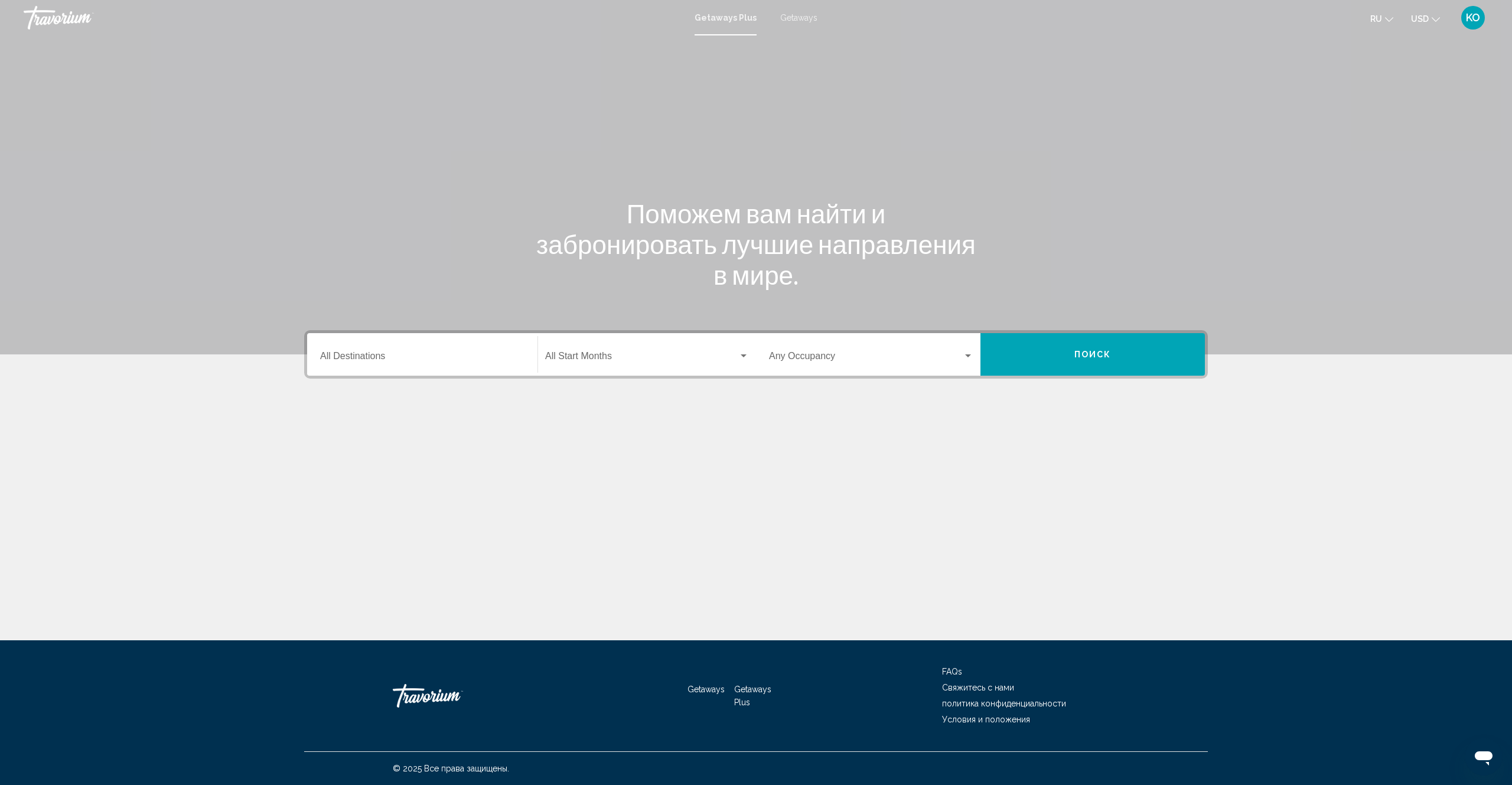
click at [1479, 757] on icon "Messaging-Fenster öffnen" at bounding box center [1483, 758] width 18 height 14
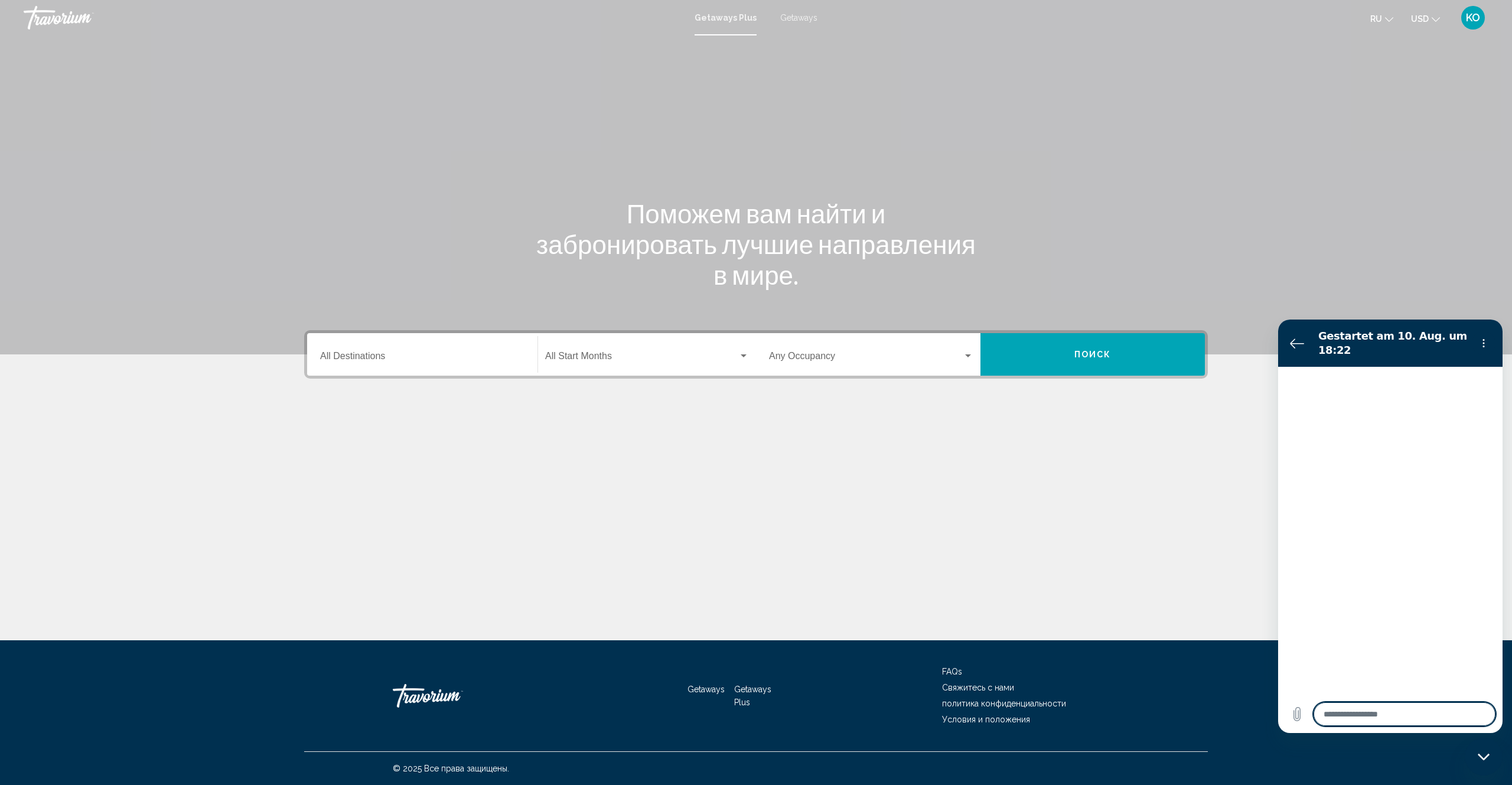
type textarea "*"
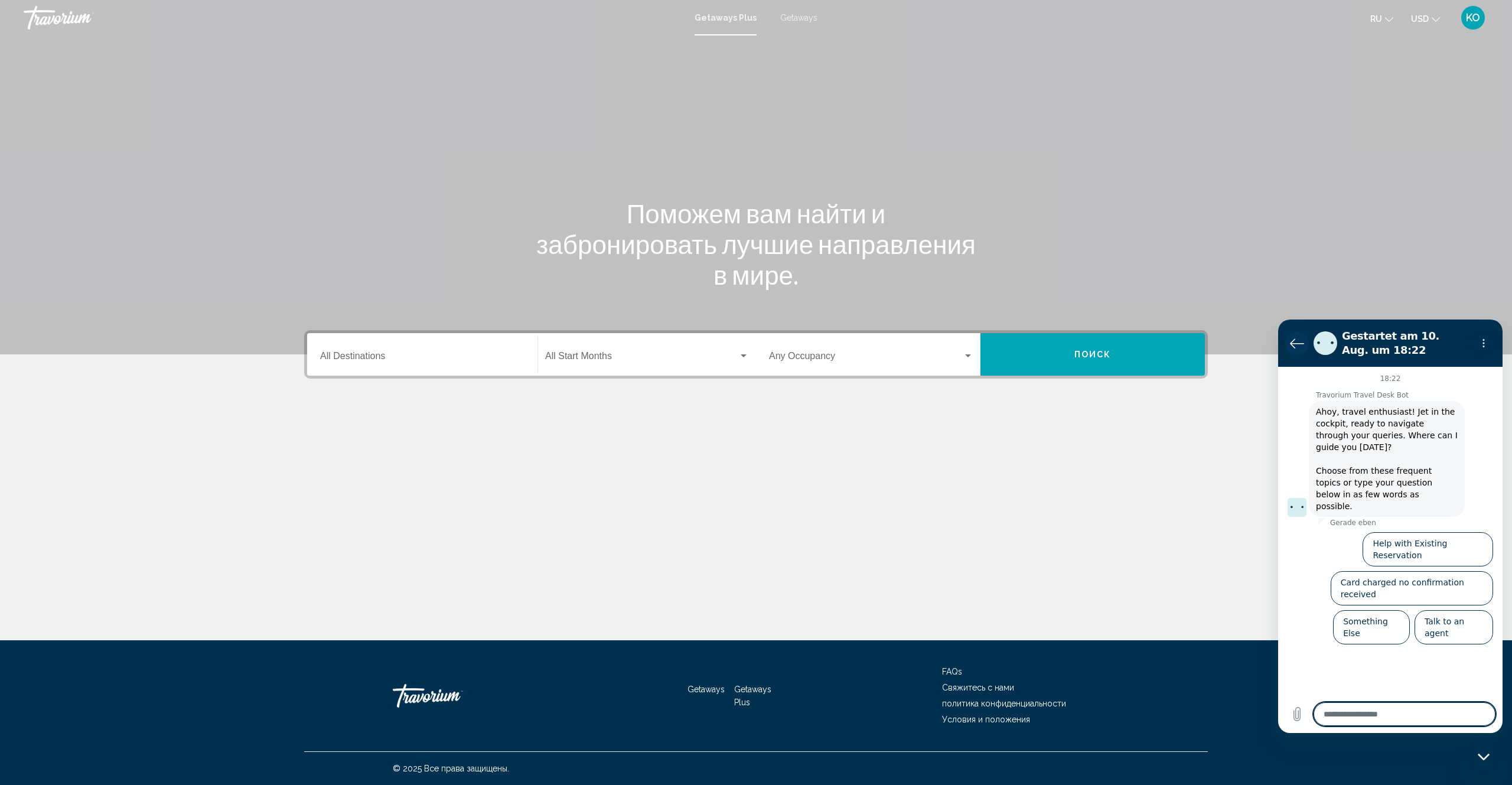
click at [1296, 343] on icon "Zurück zur Konversationsliste" at bounding box center [1297, 343] width 14 height 14
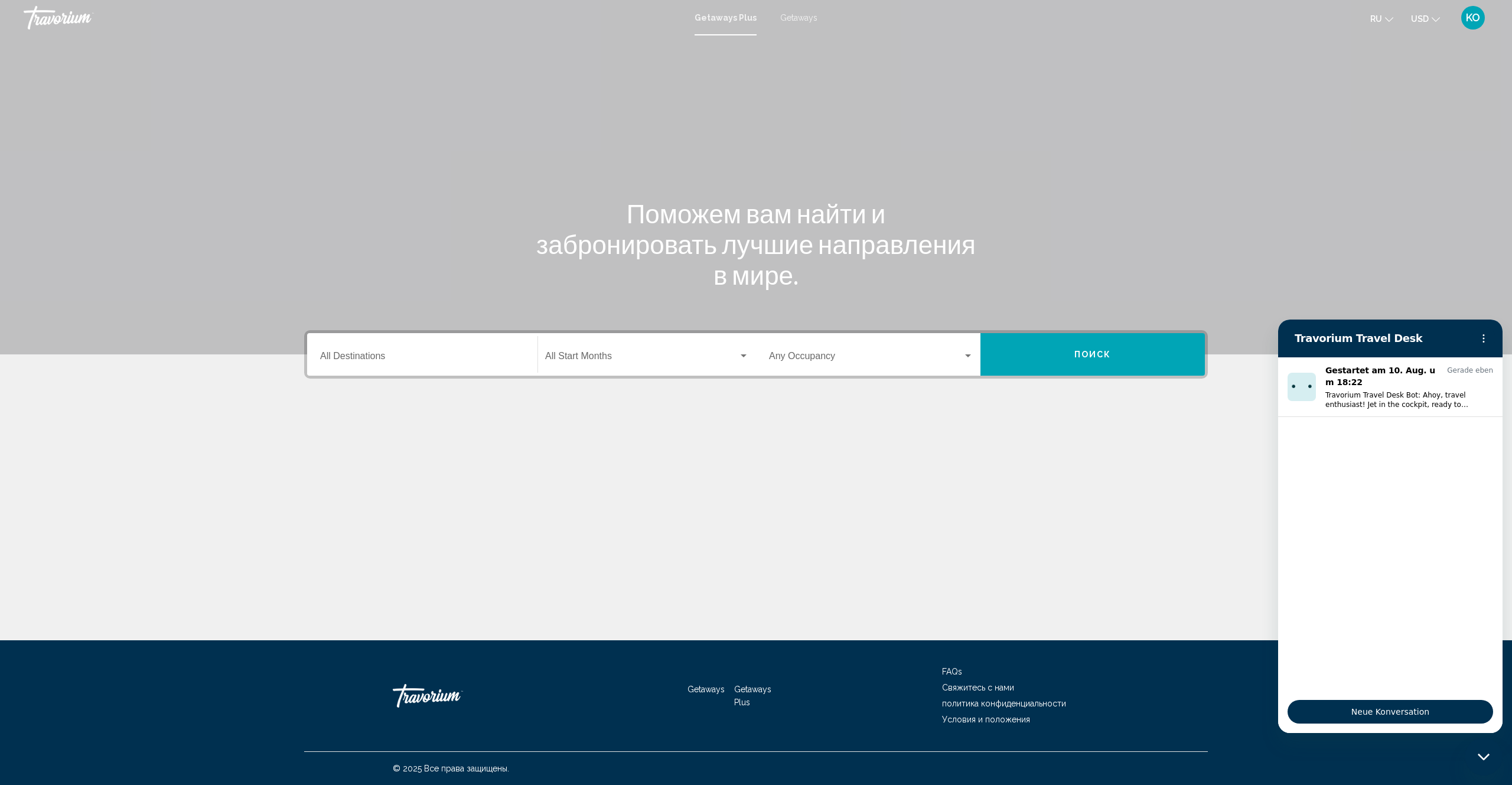
click at [1468, 290] on div "Main content" at bounding box center [756, 177] width 1512 height 354
click at [1484, 759] on icon "Messaging-Fenster schließen" at bounding box center [1483, 757] width 12 height 6
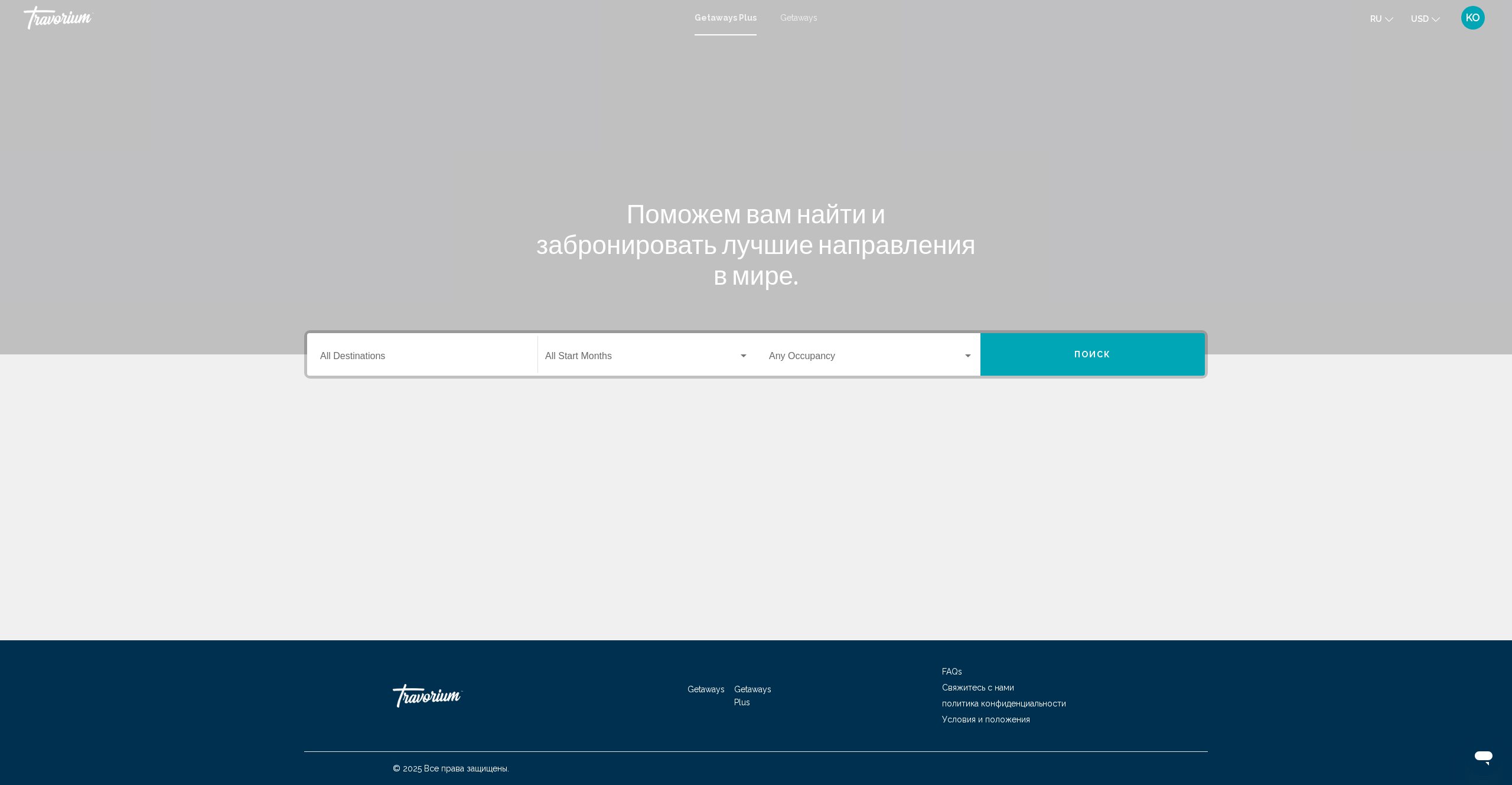
click at [802, 17] on span "Getaways" at bounding box center [799, 18] width 37 height 9
